Goal: Find specific page/section: Find specific page/section

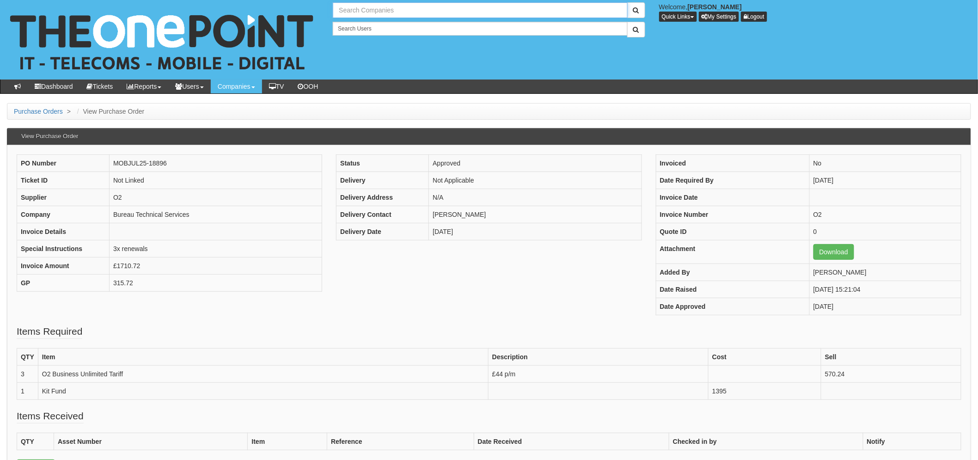
click at [373, 10] on input "text" at bounding box center [480, 10] width 294 height 16
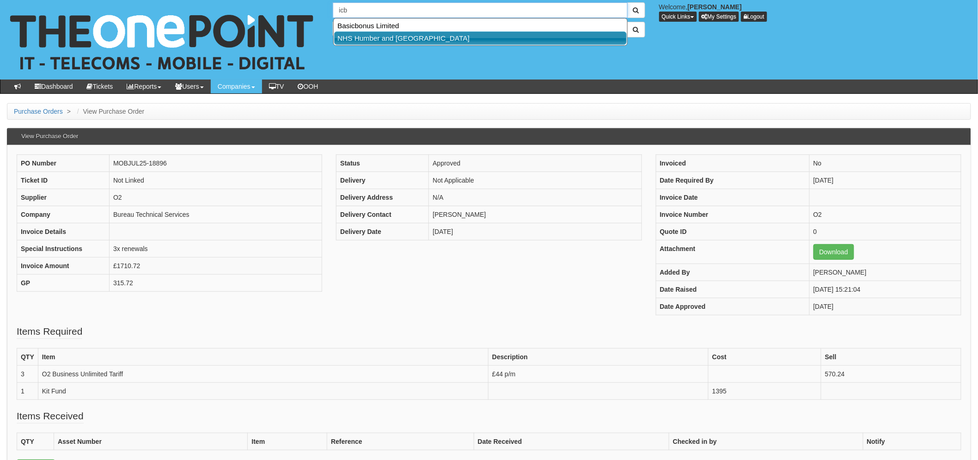
click at [399, 39] on link "NHS Humber and [GEOGRAPHIC_DATA]" at bounding box center [480, 37] width 293 height 13
type input "NHS Humber and [GEOGRAPHIC_DATA]"
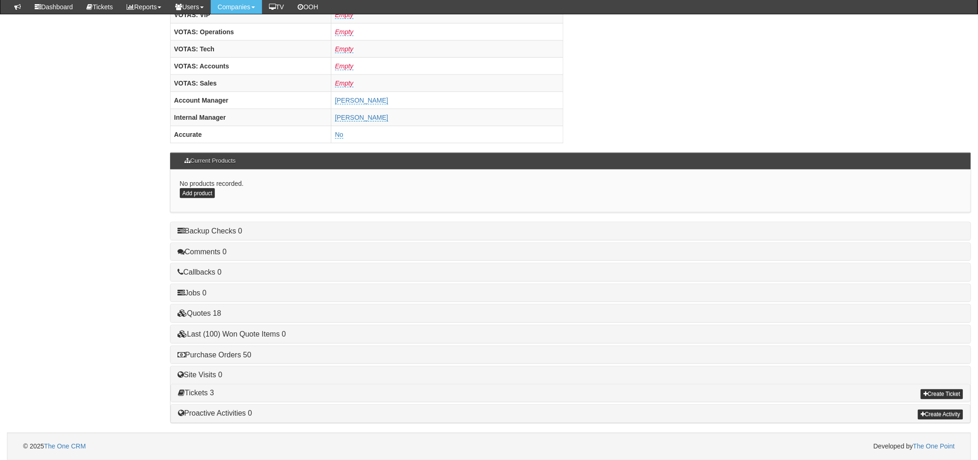
scroll to position [364, 0]
click at [251, 356] on link "Purchase Orders 50" at bounding box center [214, 354] width 74 height 8
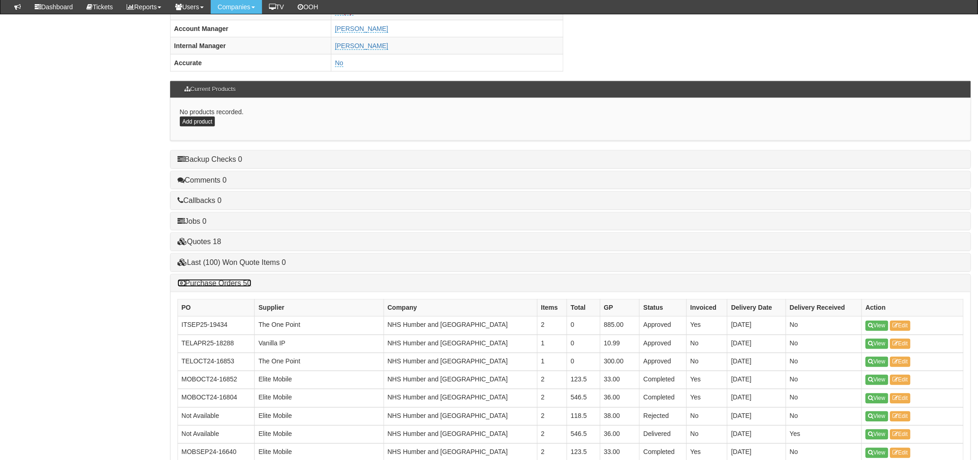
scroll to position [518, 0]
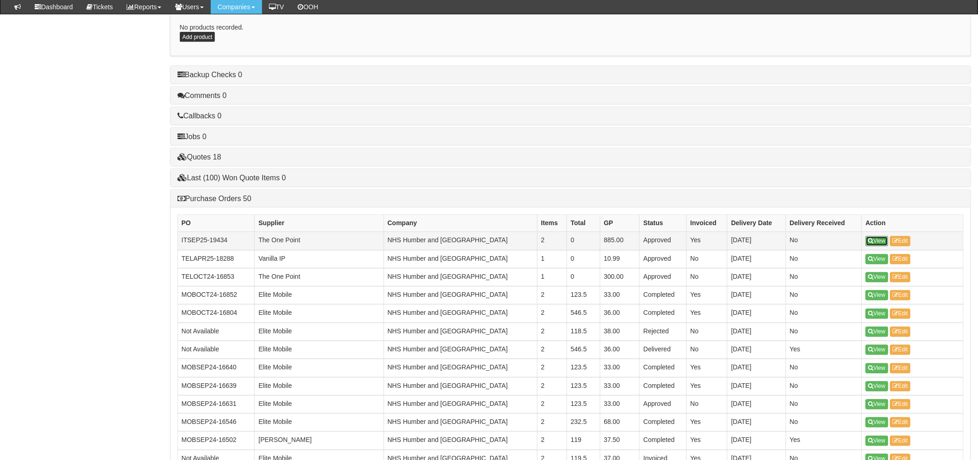
click at [874, 239] on link "View" at bounding box center [877, 241] width 23 height 10
